Goal: Information Seeking & Learning: Learn about a topic

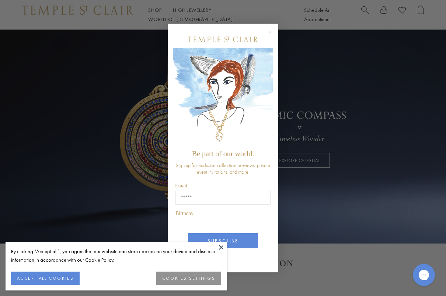
scroll to position [66, 0]
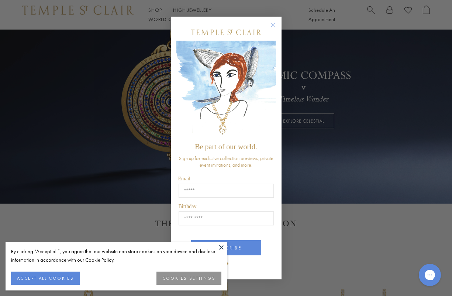
click at [273, 23] on circle "Close dialog" at bounding box center [272, 24] width 9 height 9
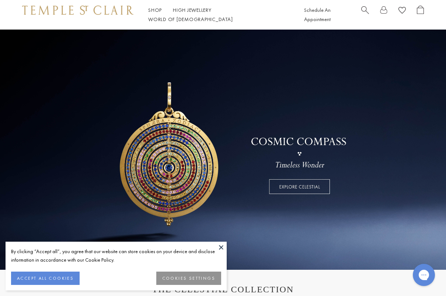
scroll to position [0, 0]
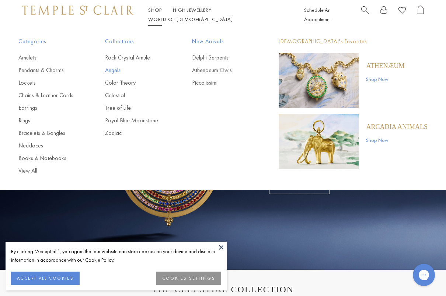
click at [118, 69] on link "Angels" at bounding box center [133, 70] width 57 height 8
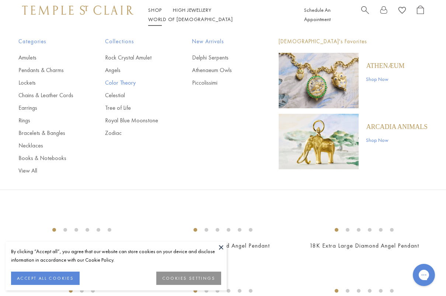
scroll to position [122, 0]
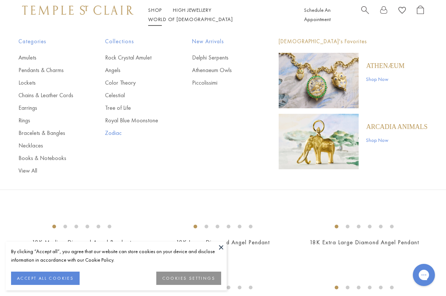
click at [123, 133] on link "Zodiac" at bounding box center [133, 133] width 57 height 8
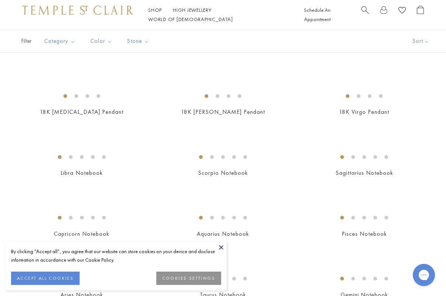
scroll to position [313, 0]
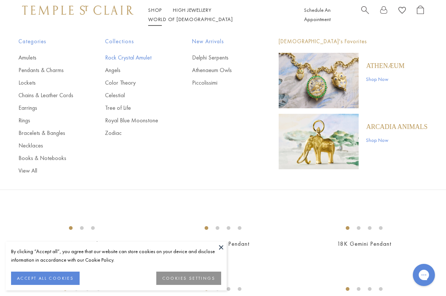
scroll to position [121, 0]
click at [125, 58] on link "Rock Crystal Amulet" at bounding box center [133, 58] width 57 height 8
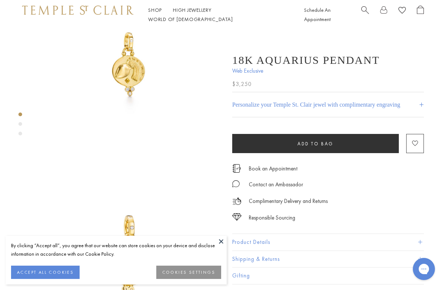
scroll to position [57, 0]
click at [262, 242] on button "Product Details" at bounding box center [328, 242] width 192 height 17
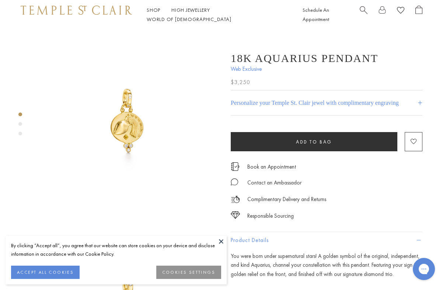
scroll to position [0, 1]
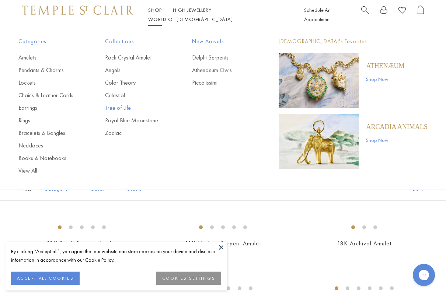
click at [127, 110] on link "Tree of Life" at bounding box center [133, 108] width 57 height 8
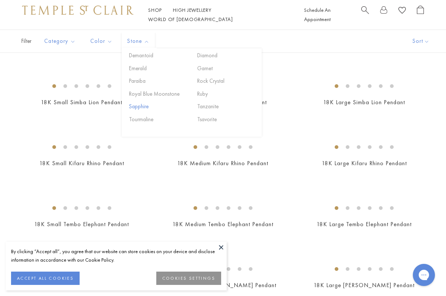
scroll to position [690, 0]
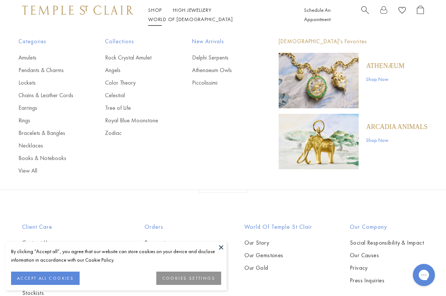
scroll to position [1420, 0]
click at [124, 95] on link "Celestial" at bounding box center [133, 95] width 57 height 8
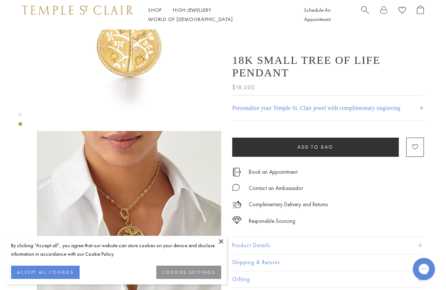
scroll to position [97, 0]
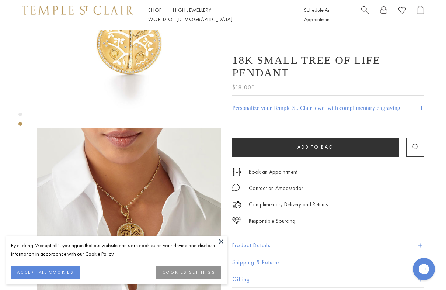
click at [270, 237] on button "Product Details" at bounding box center [328, 245] width 192 height 17
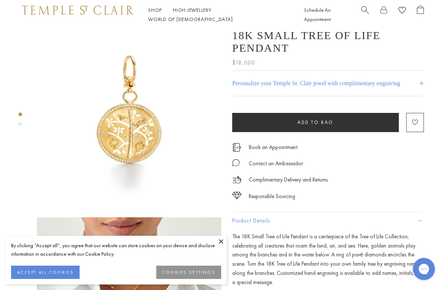
scroll to position [7, 0]
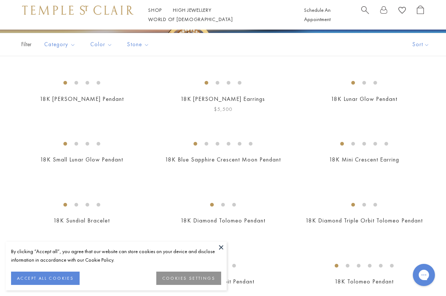
scroll to position [144, 0]
click at [0, 0] on img at bounding box center [0, 0] width 0 height 0
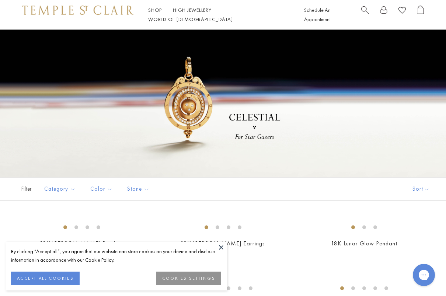
scroll to position [0, 0]
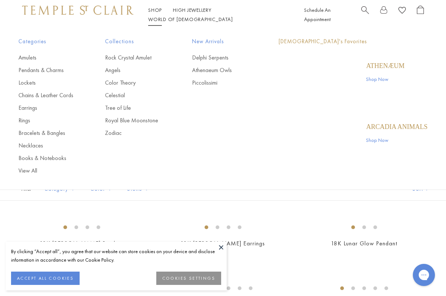
click at [158, 13] on link "Shop Shop" at bounding box center [155, 10] width 14 height 7
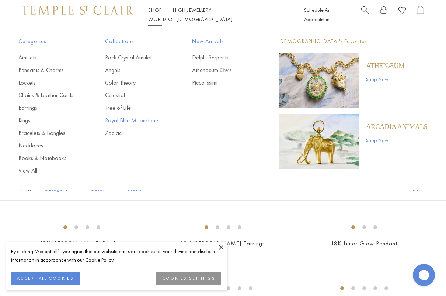
click at [132, 120] on link "Royal Blue Moonstone" at bounding box center [133, 120] width 57 height 8
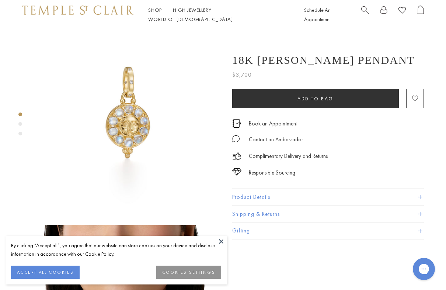
click at [264, 197] on button "Product Details" at bounding box center [328, 197] width 192 height 17
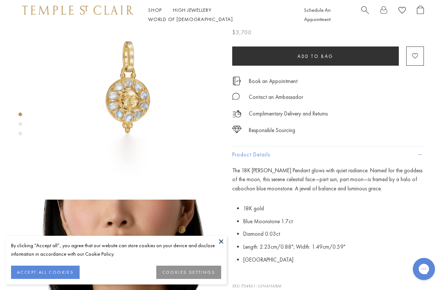
scroll to position [28, 0]
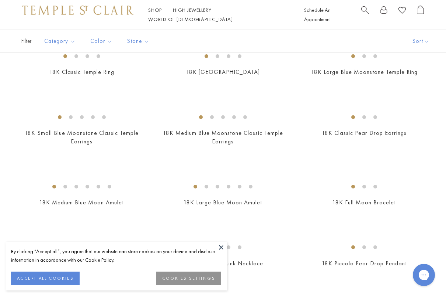
scroll to position [353, 0]
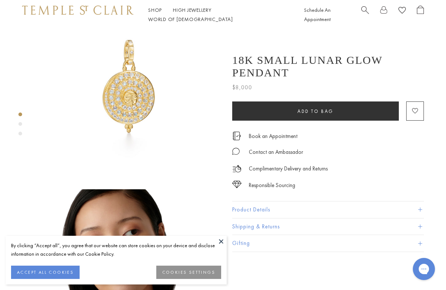
scroll to position [35, 0]
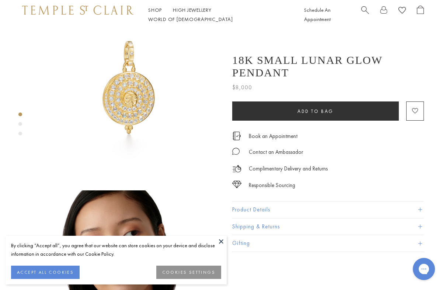
click at [264, 201] on button "Product Details" at bounding box center [328, 209] width 192 height 17
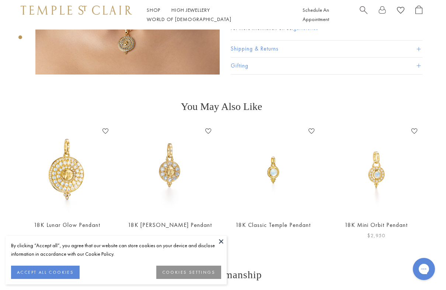
scroll to position [531, 1]
